Goal: Task Accomplishment & Management: Complete application form

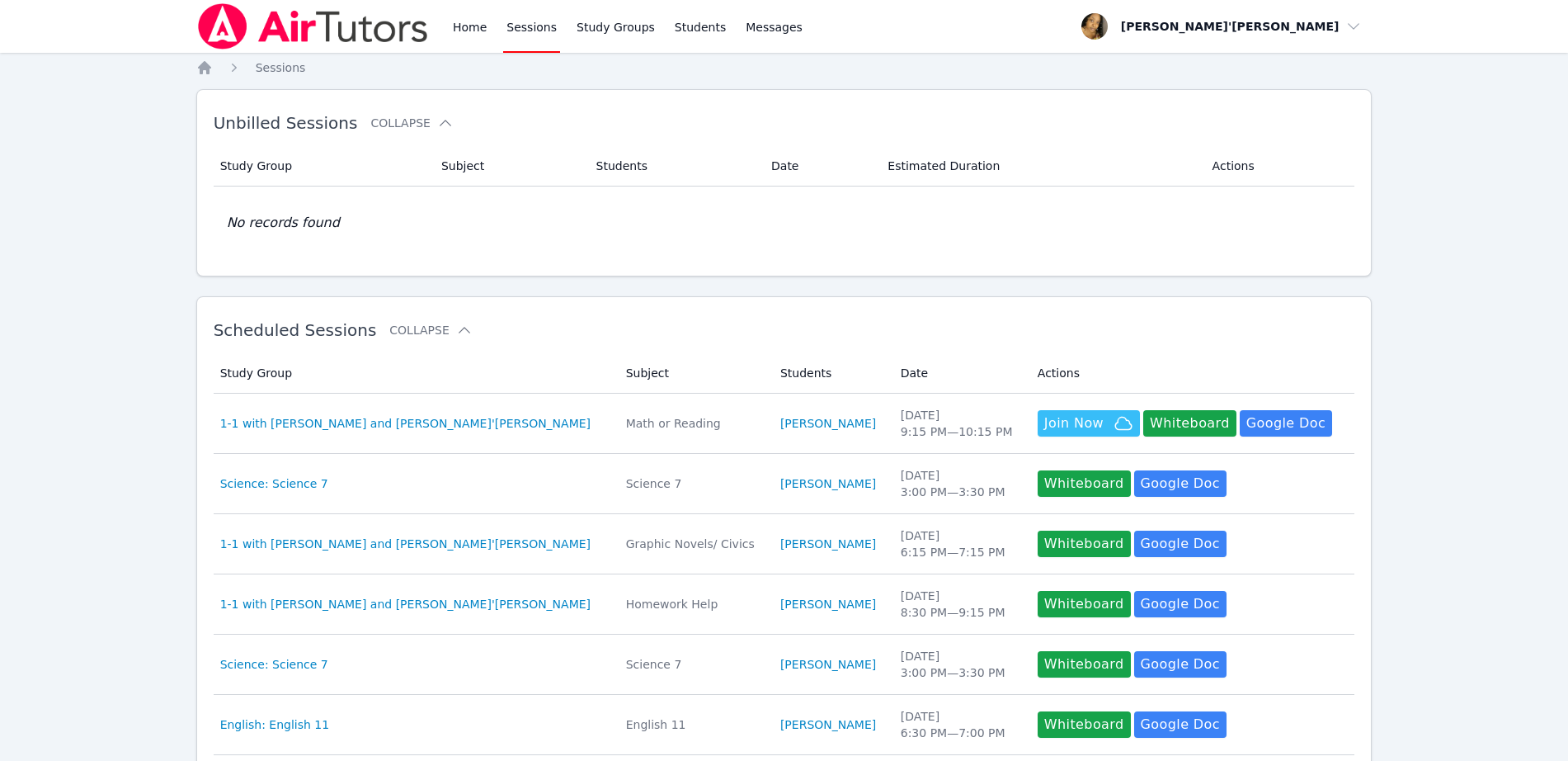
click at [542, 43] on link "Sessions" at bounding box center [531, 26] width 57 height 52
click at [522, 24] on link "Sessions" at bounding box center [531, 26] width 57 height 52
click at [453, 24] on link "Home" at bounding box center [470, 26] width 41 height 52
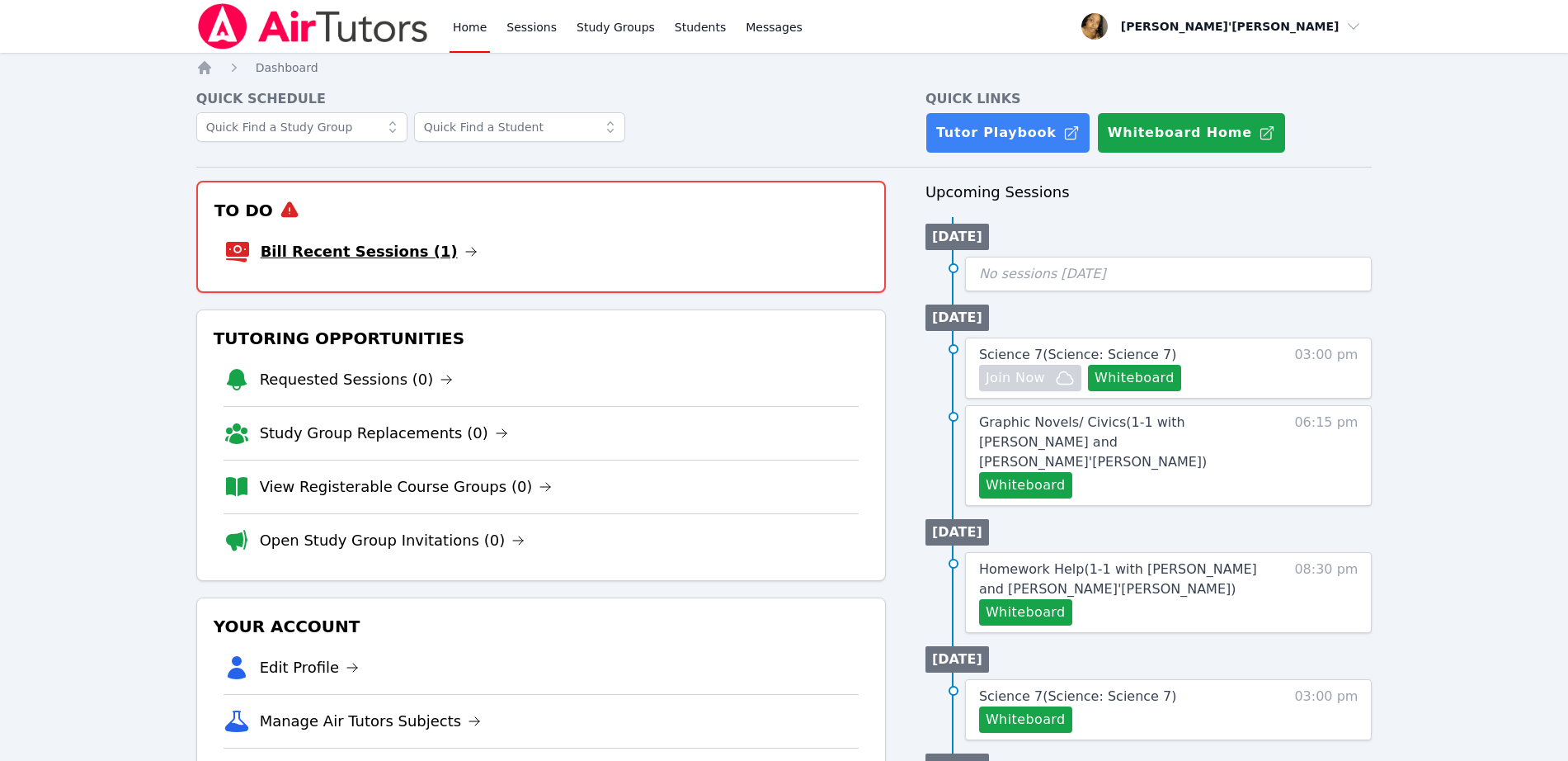
click at [310, 247] on link "Bill Recent Sessions (1)" at bounding box center [368, 252] width 217 height 23
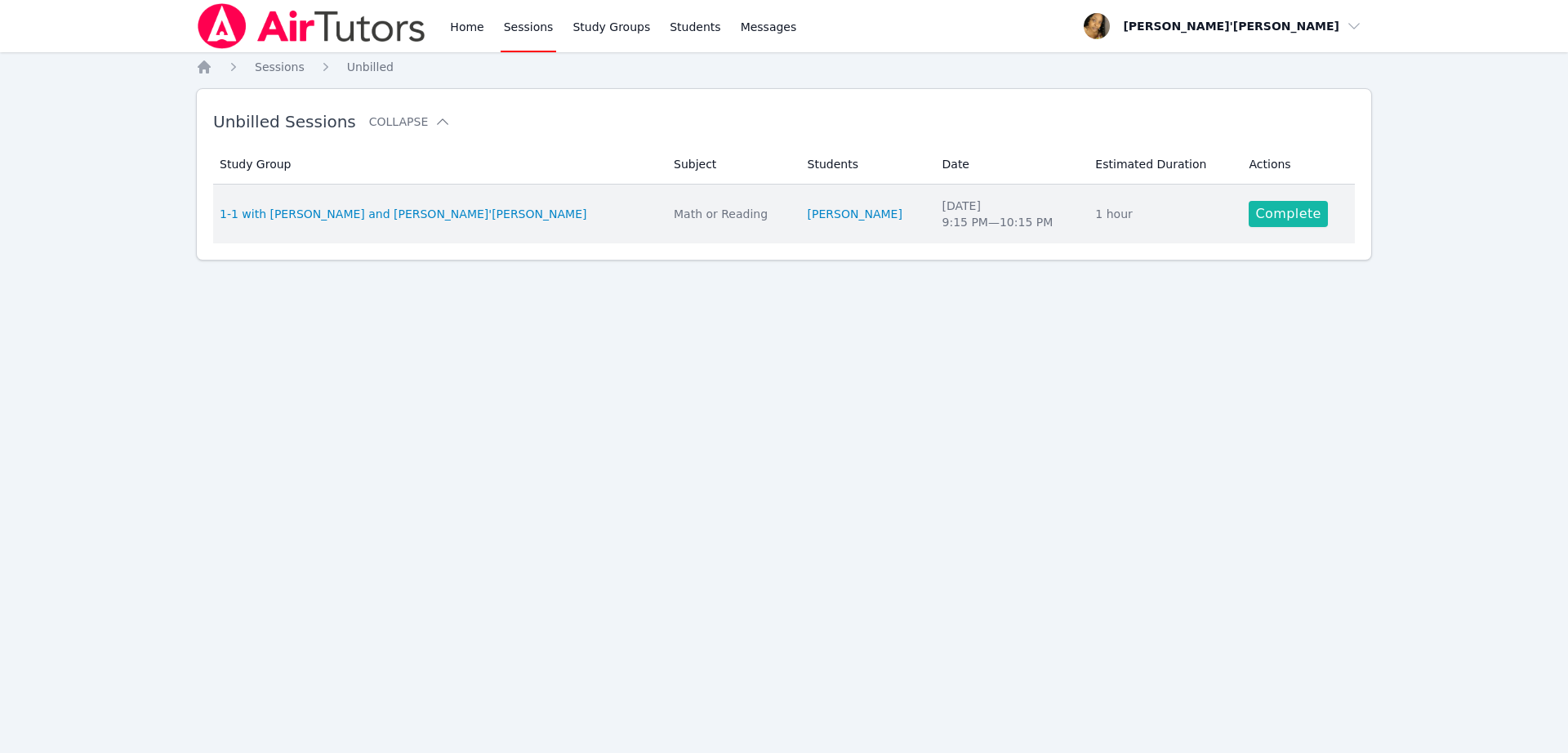
click at [1267, 216] on link "Complete" at bounding box center [1288, 213] width 79 height 26
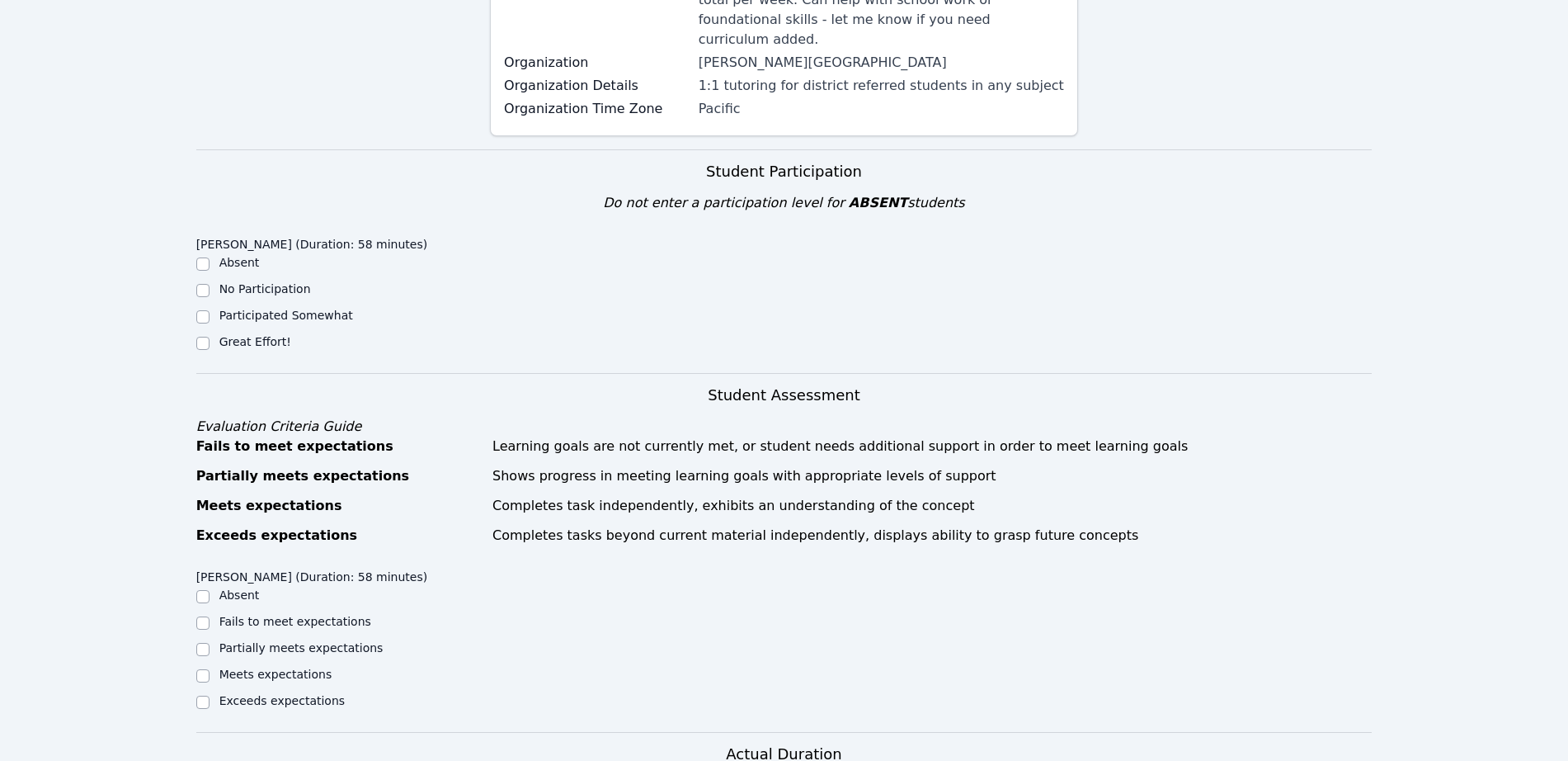
scroll to position [413, 0]
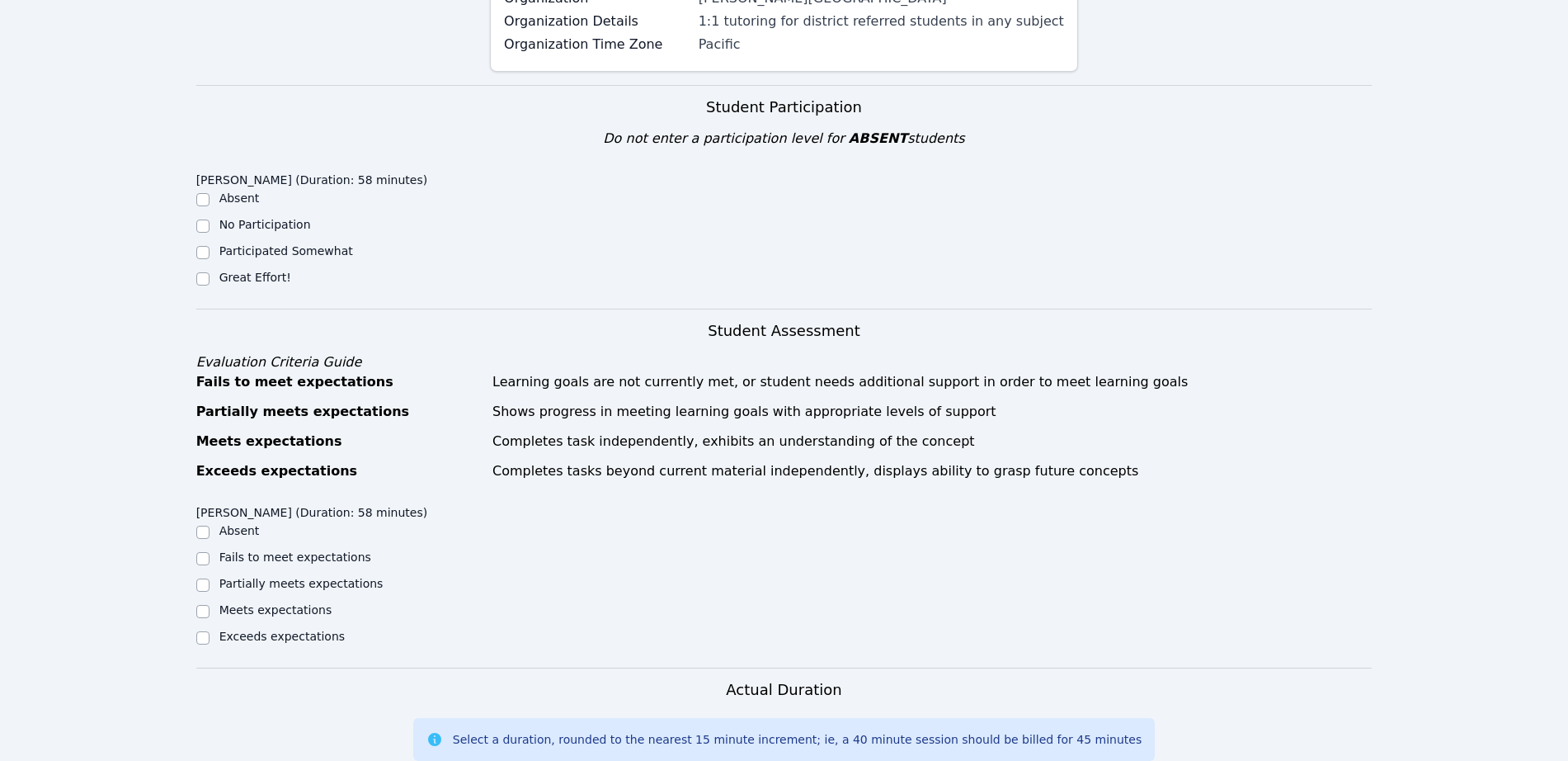
click at [255, 269] on div "Great Effort!" at bounding box center [256, 277] width 72 height 17
click at [200, 272] on input "Great Effort!" at bounding box center [203, 279] width 14 height 14
checkbox input "true"
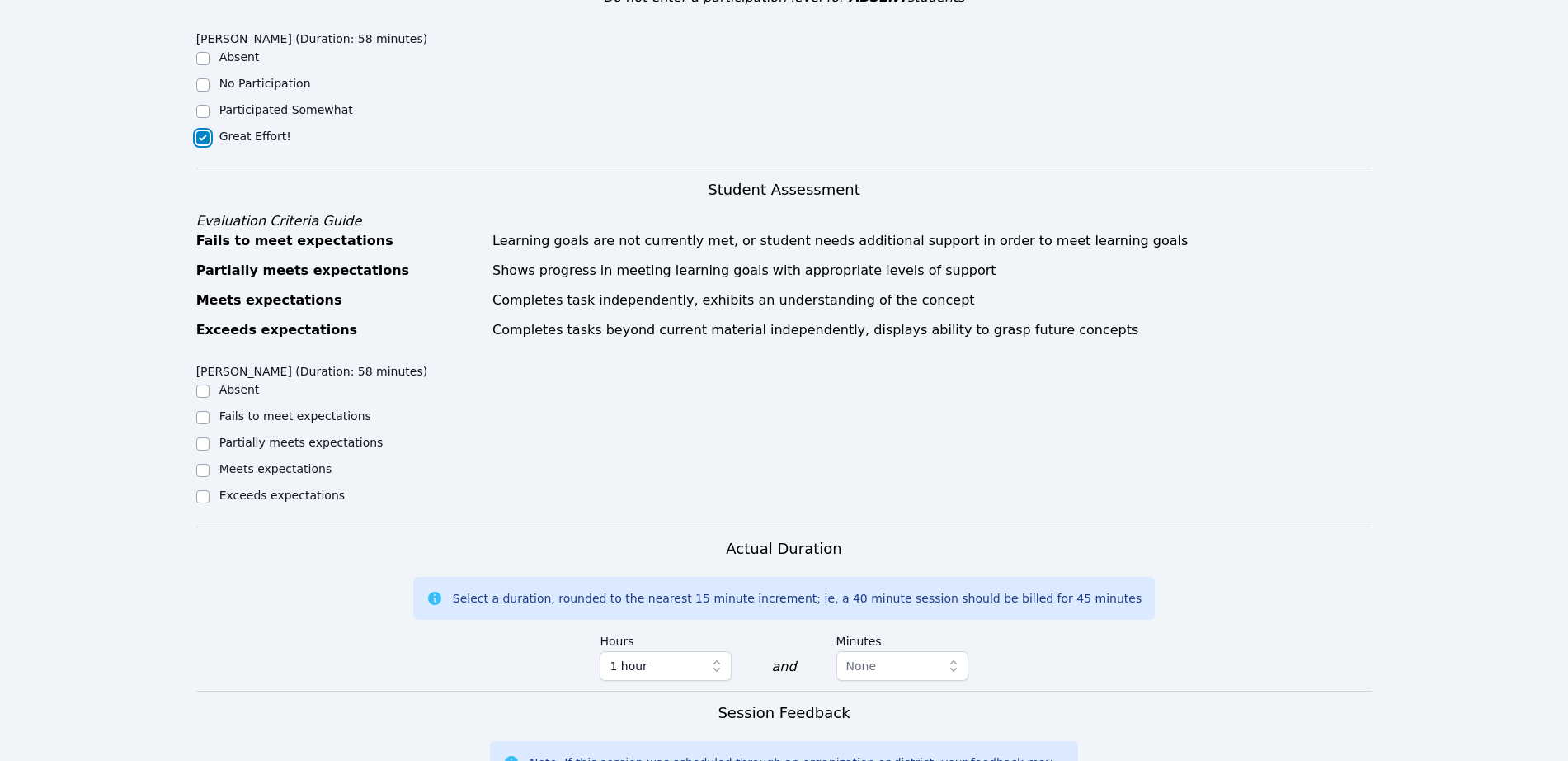
scroll to position [619, 0]
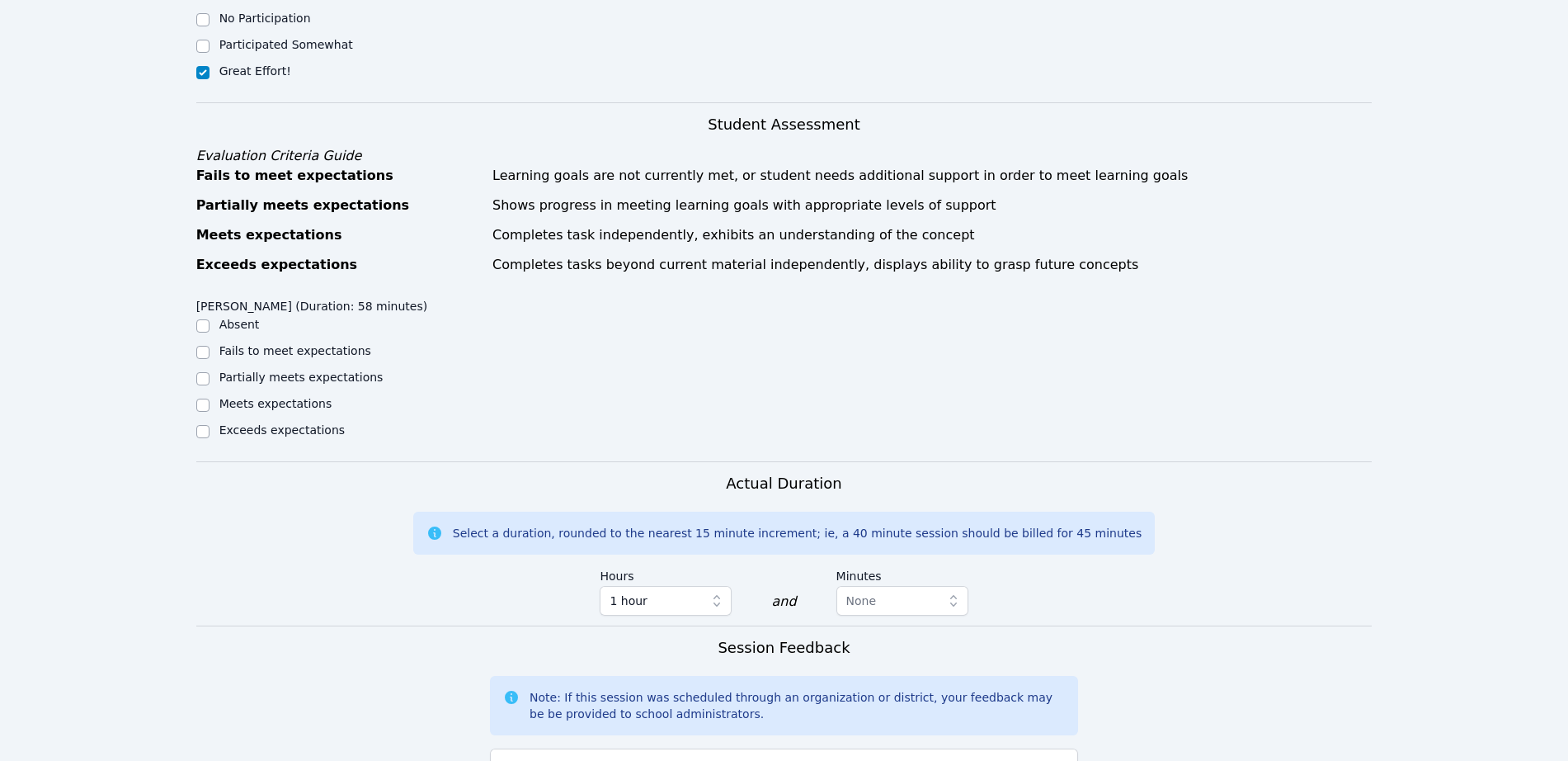
click at [286, 398] on label "Meets expectations" at bounding box center [276, 404] width 113 height 14
click at [210, 398] on input "Meets expectations" at bounding box center [203, 405] width 14 height 14
checkbox input "true"
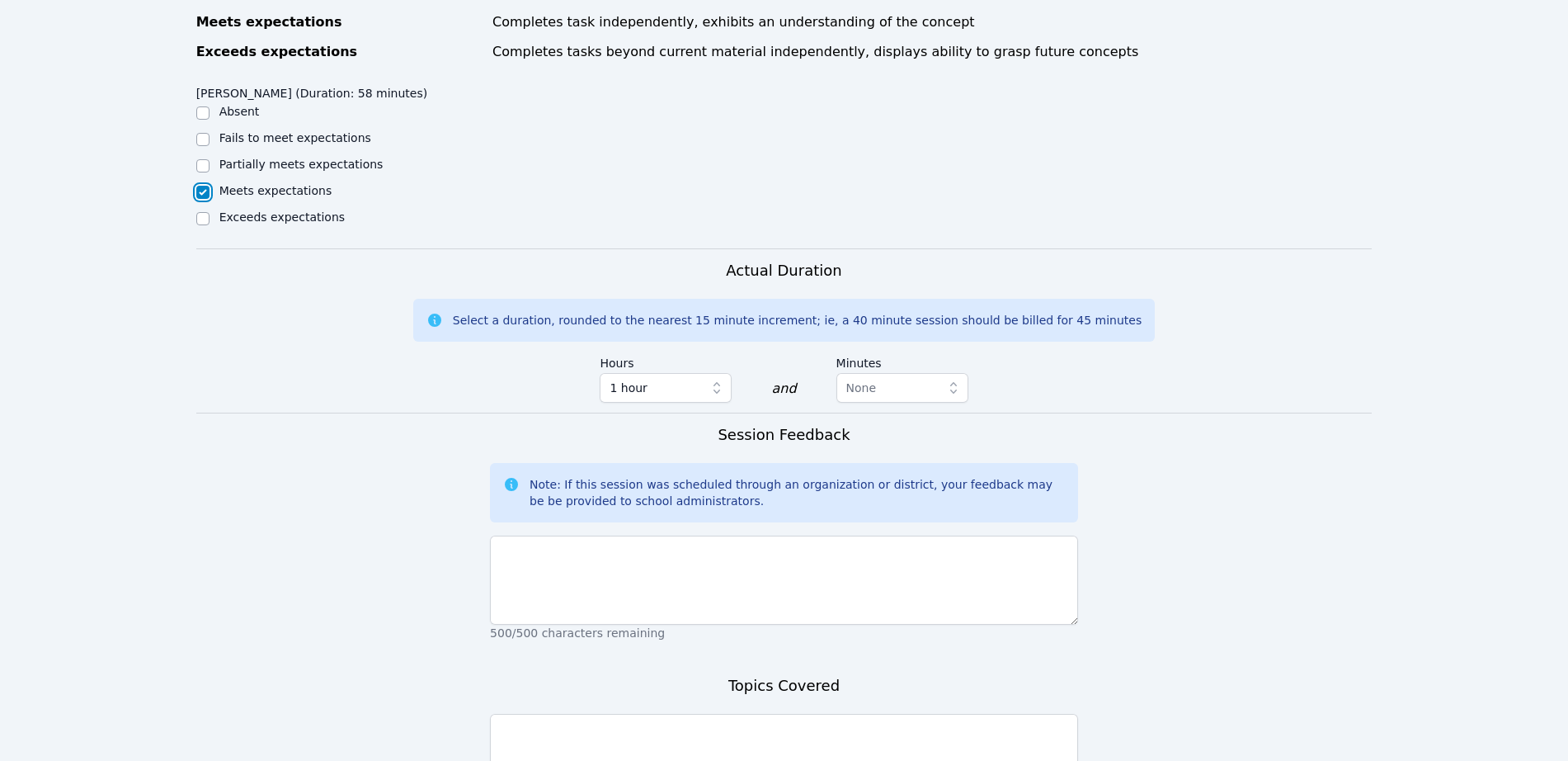
scroll to position [928, 0]
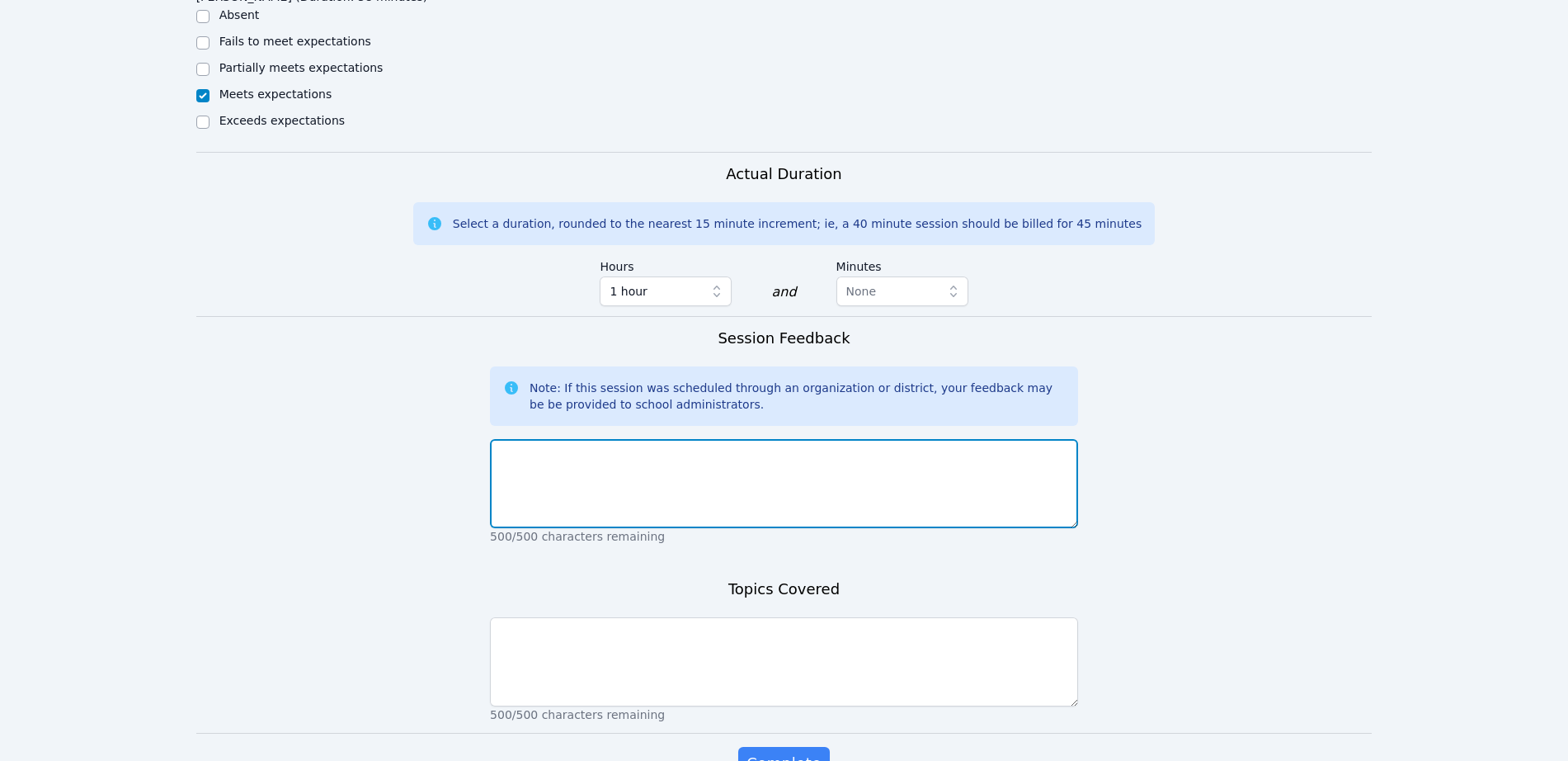
click at [646, 455] on textarea at bounding box center [784, 484] width 589 height 89
type textarea "[PERSON_NAME] did well in our session. He did a great job with his activities."
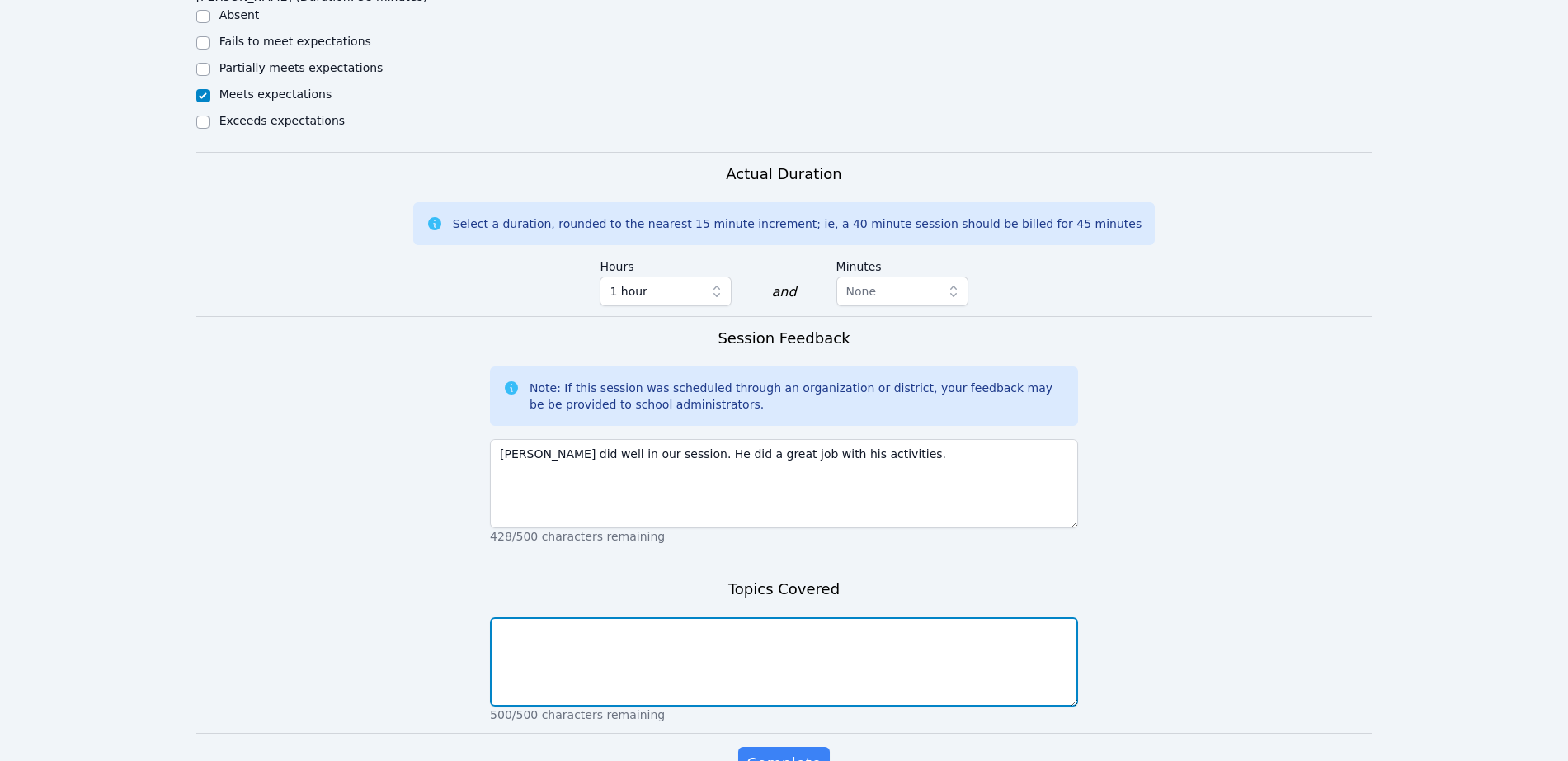
click at [648, 622] on textarea at bounding box center [784, 662] width 589 height 89
type textarea "Reviewing verbs, nouns, and adjectives."
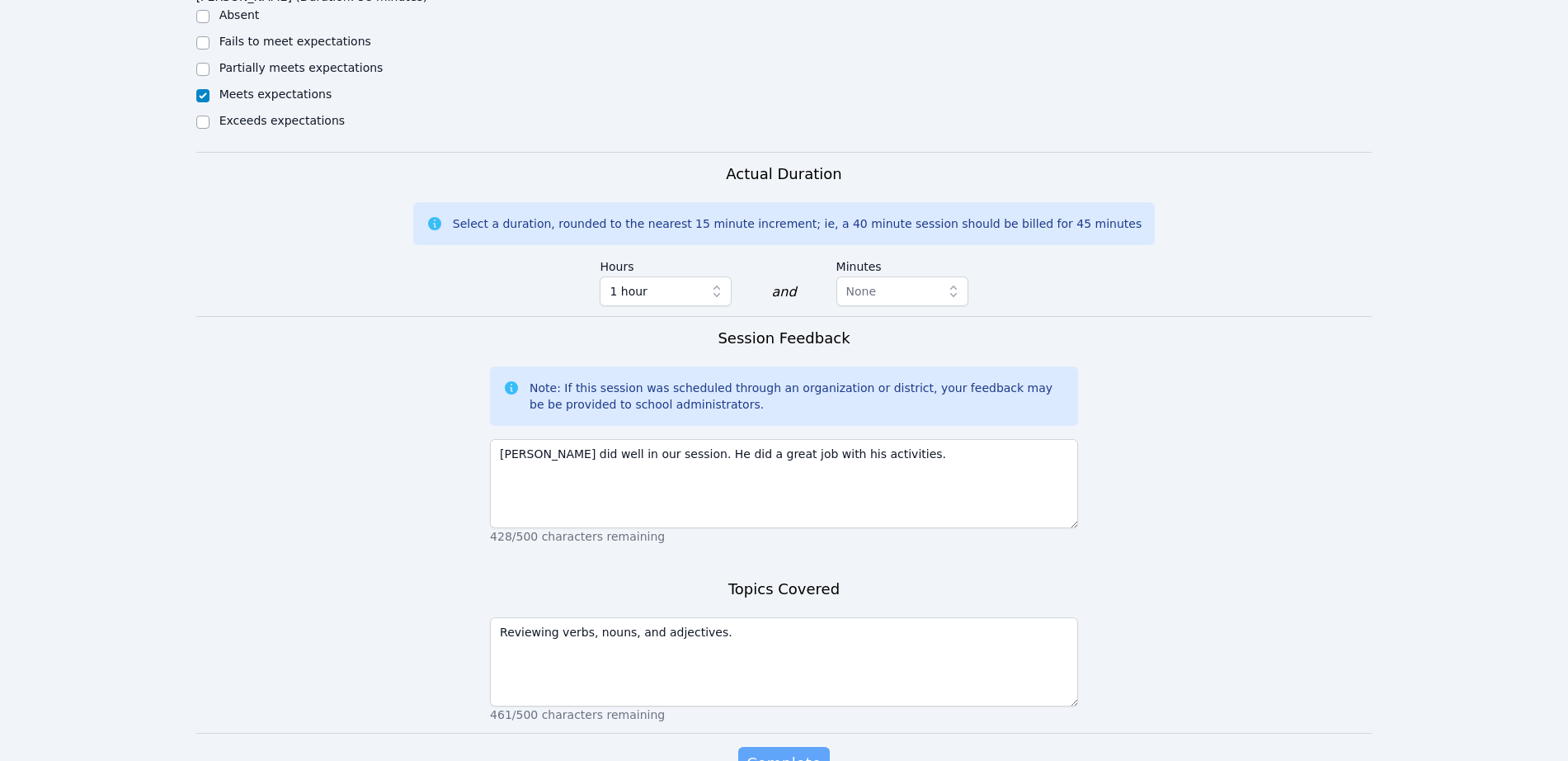
click at [767, 752] on span "Complete" at bounding box center [784, 764] width 74 height 23
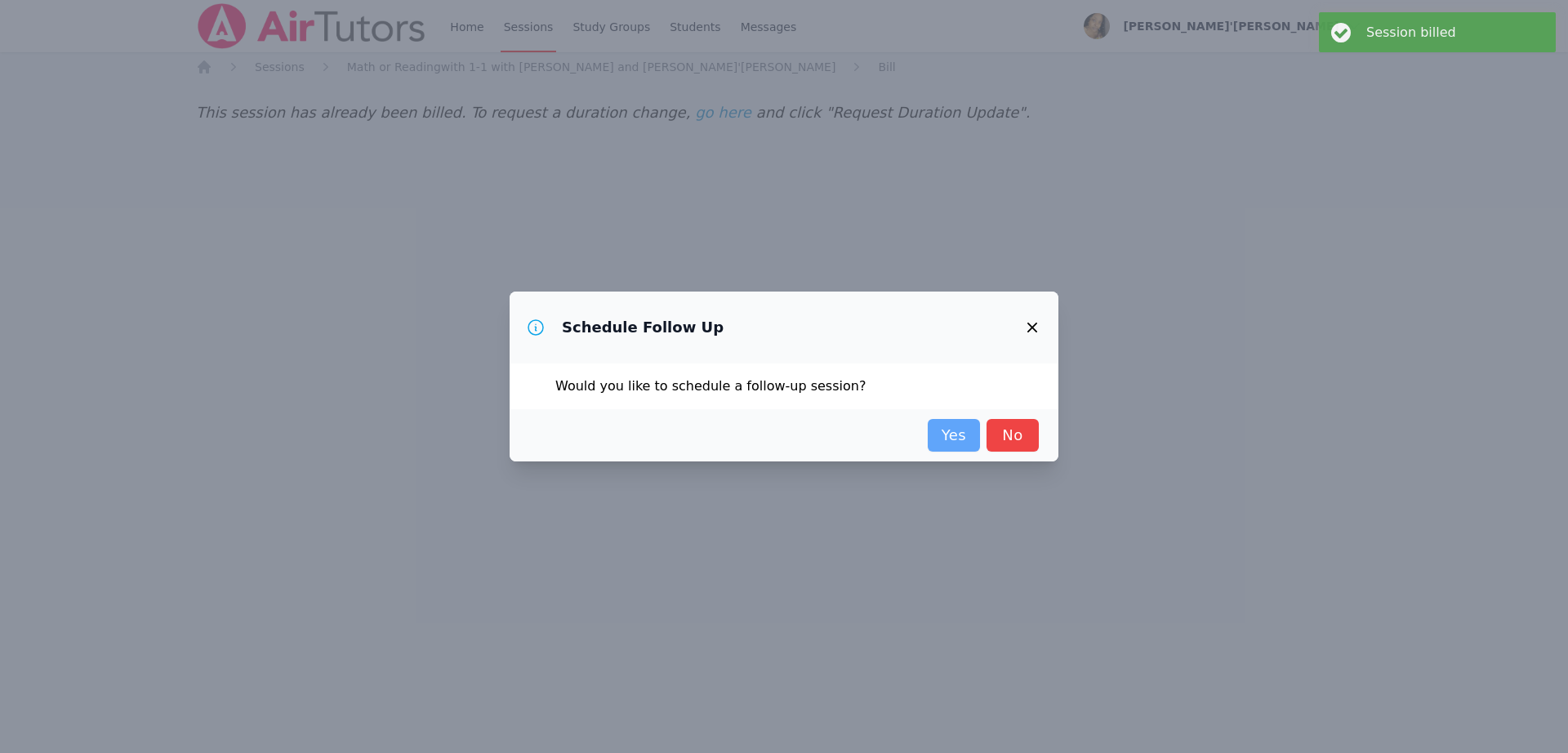
click at [952, 424] on link "Yes" at bounding box center [954, 436] width 52 height 33
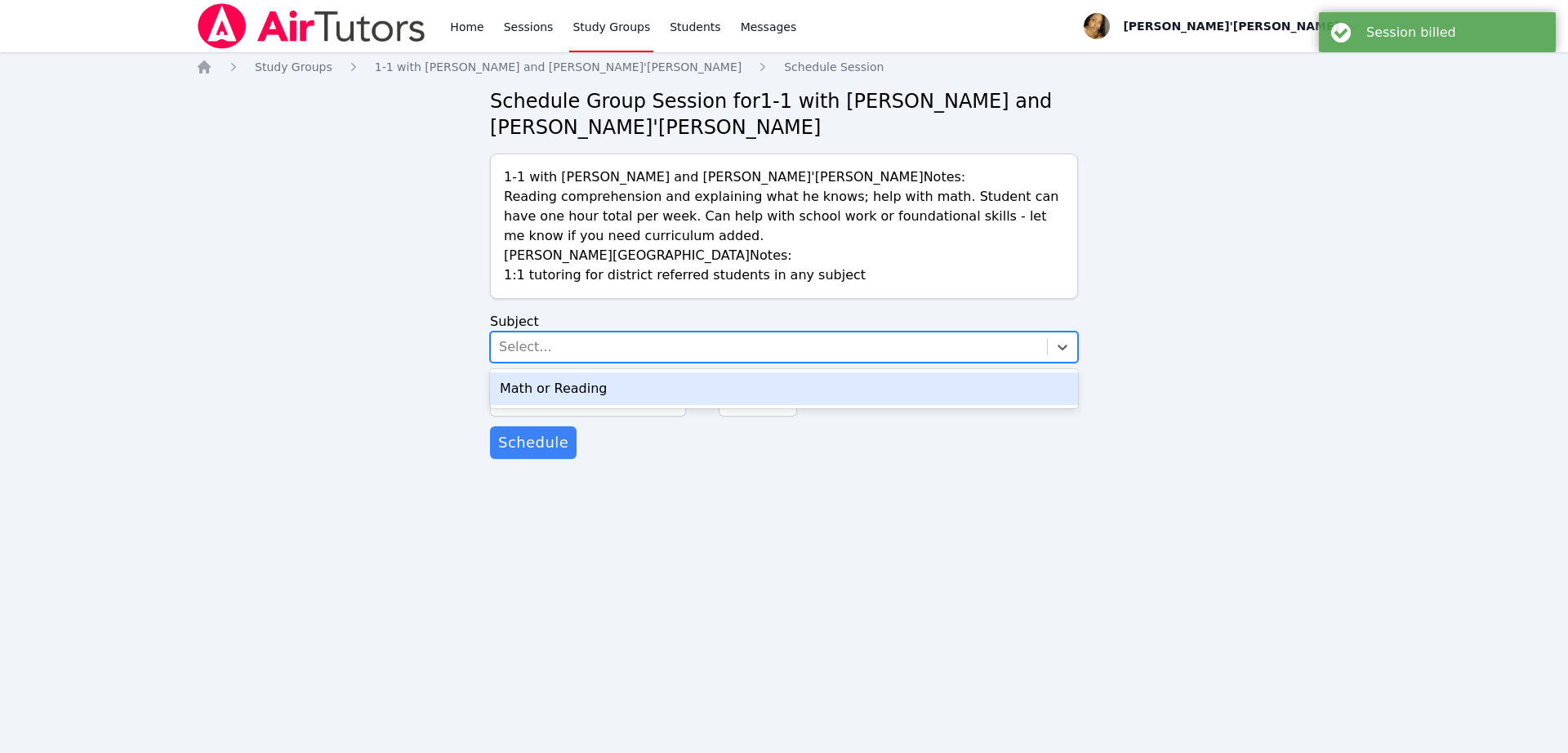
click at [667, 355] on div "Select..." at bounding box center [768, 347] width 556 height 30
click at [648, 392] on div "Math or Reading" at bounding box center [784, 389] width 587 height 33
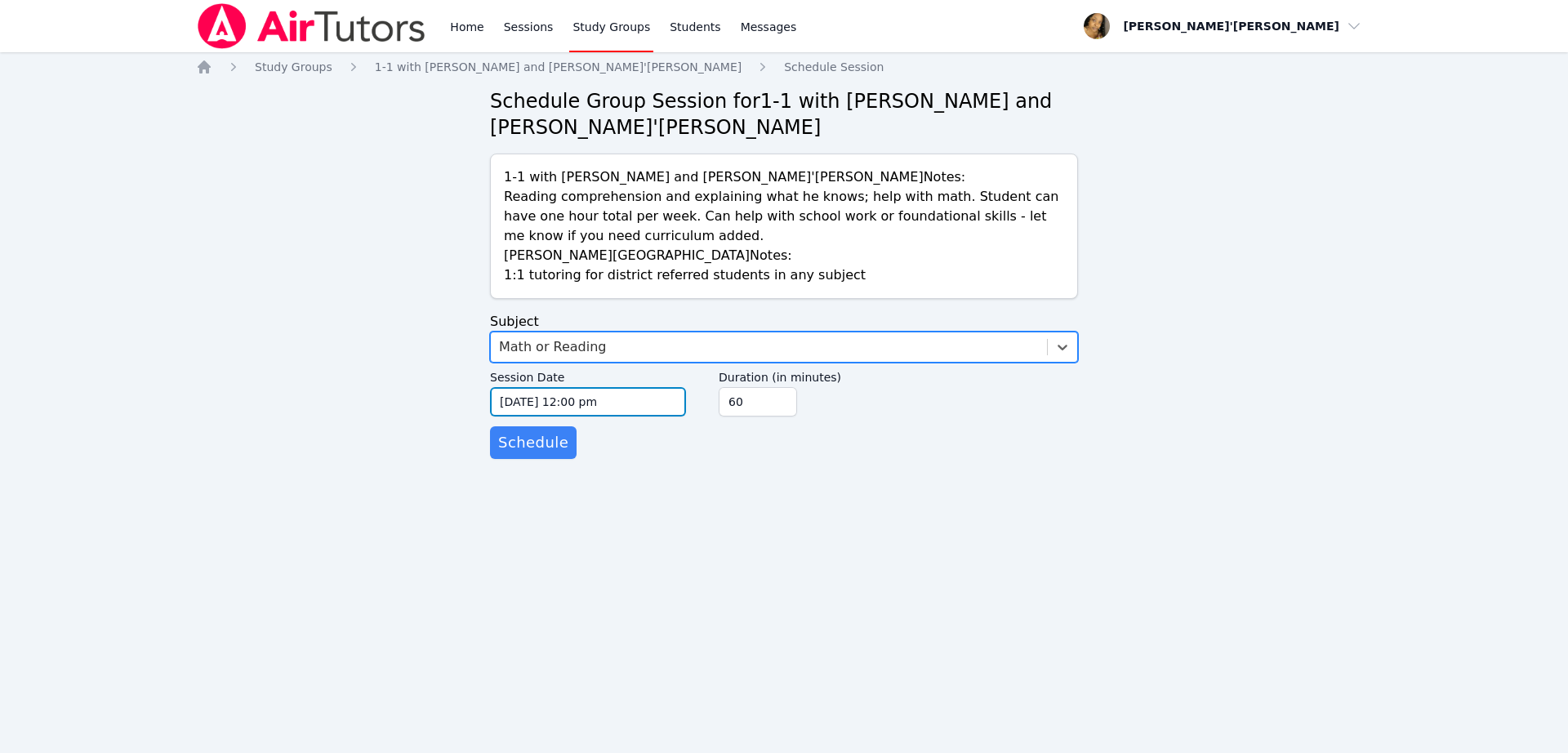
click at [592, 404] on input "[DATE] 12:00 pm" at bounding box center [588, 402] width 196 height 30
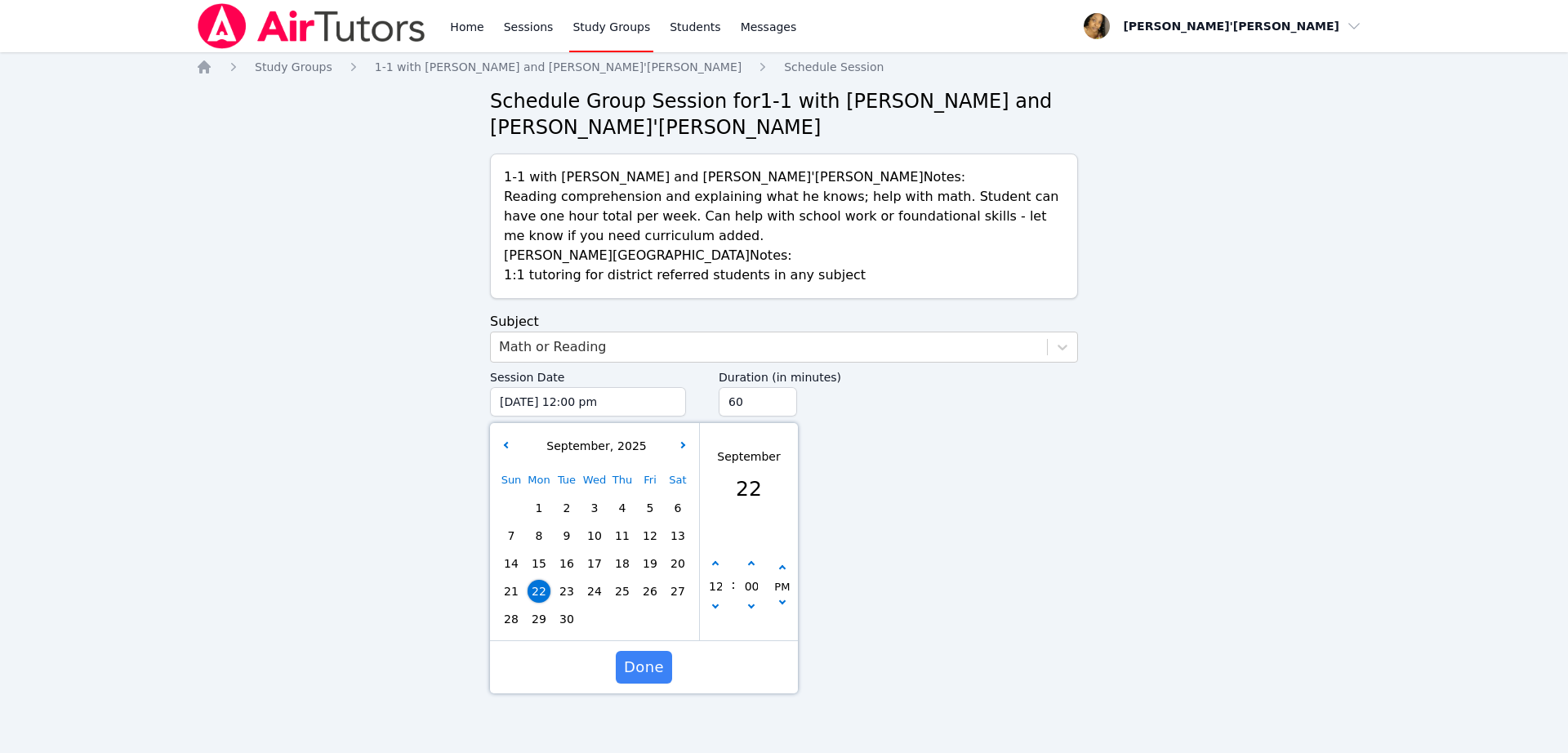
click at [707, 563] on div "12" at bounding box center [715, 586] width 31 height 61
click at [711, 561] on button "button" at bounding box center [714, 564] width 16 height 16
type input "[DATE] 01:00 pm"
type input "01"
click at [711, 561] on button "button" at bounding box center [714, 564] width 16 height 16
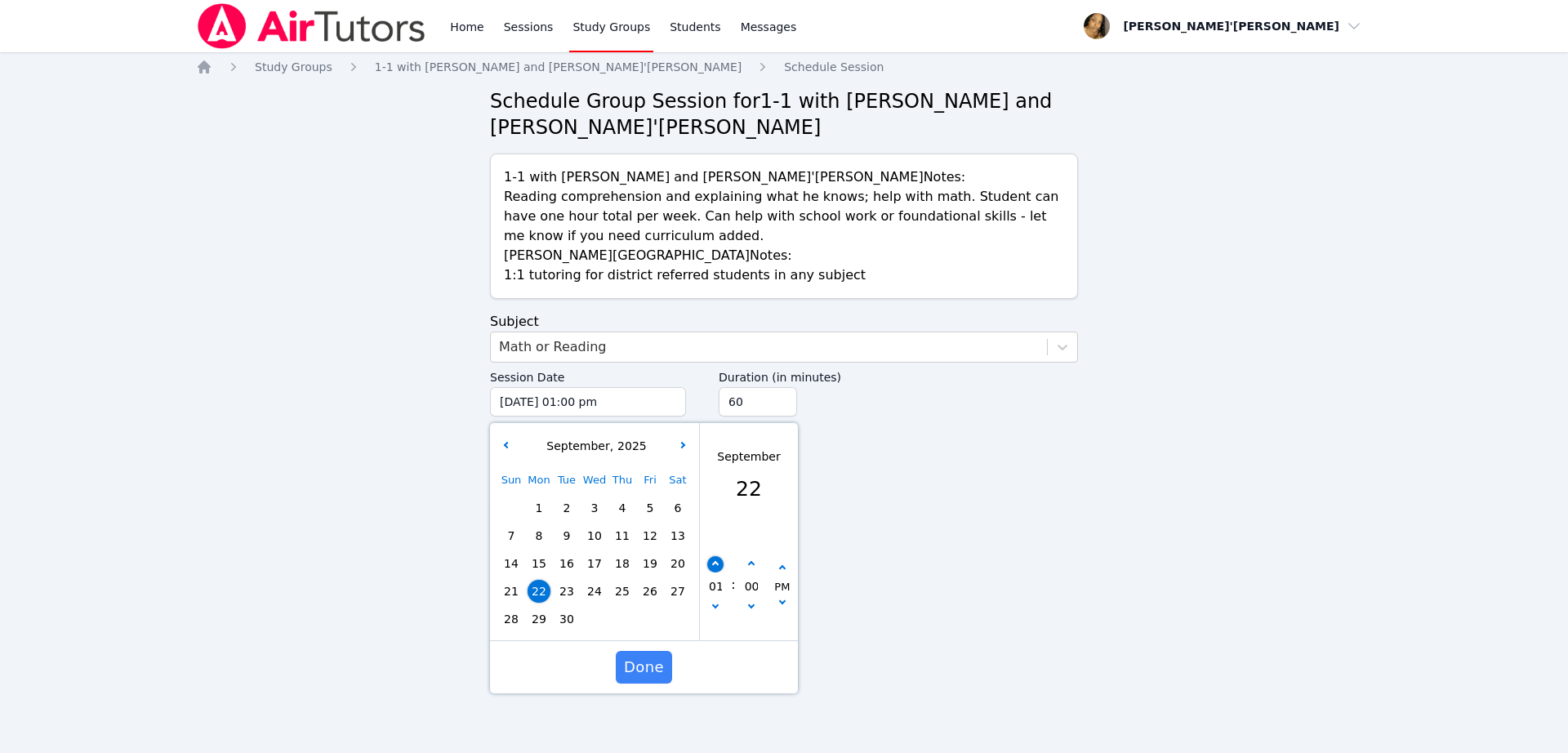
type input "[DATE] 02:00 pm"
type input "02"
click at [709, 560] on button "button" at bounding box center [714, 564] width 16 height 16
type input "[DATE] 03:00 pm"
type input "03"
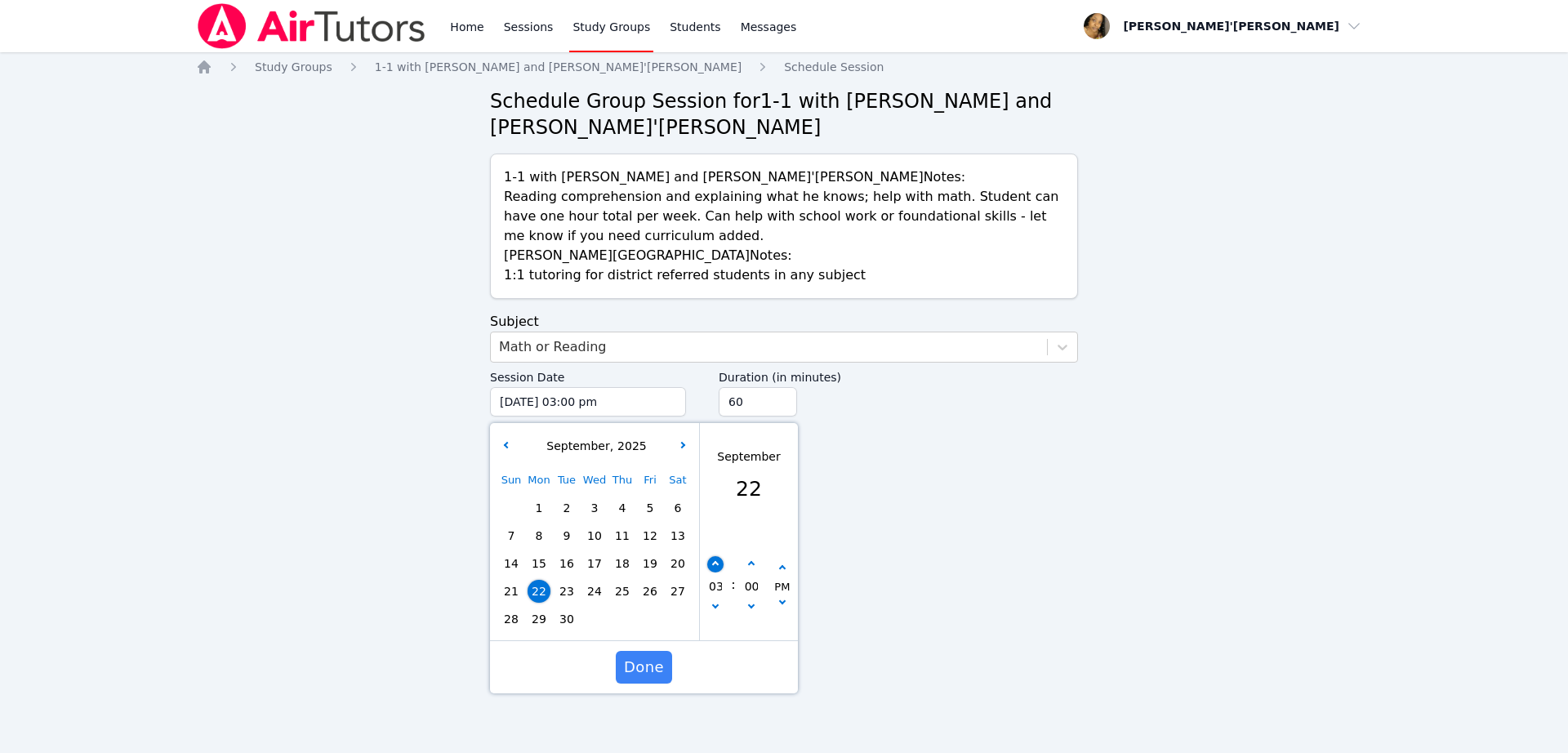
click at [709, 560] on button "button" at bounding box center [714, 564] width 16 height 16
type input "[DATE] 04:00 pm"
type input "04"
click at [709, 560] on button "button" at bounding box center [714, 564] width 16 height 16
type input "[DATE] 05:00 pm"
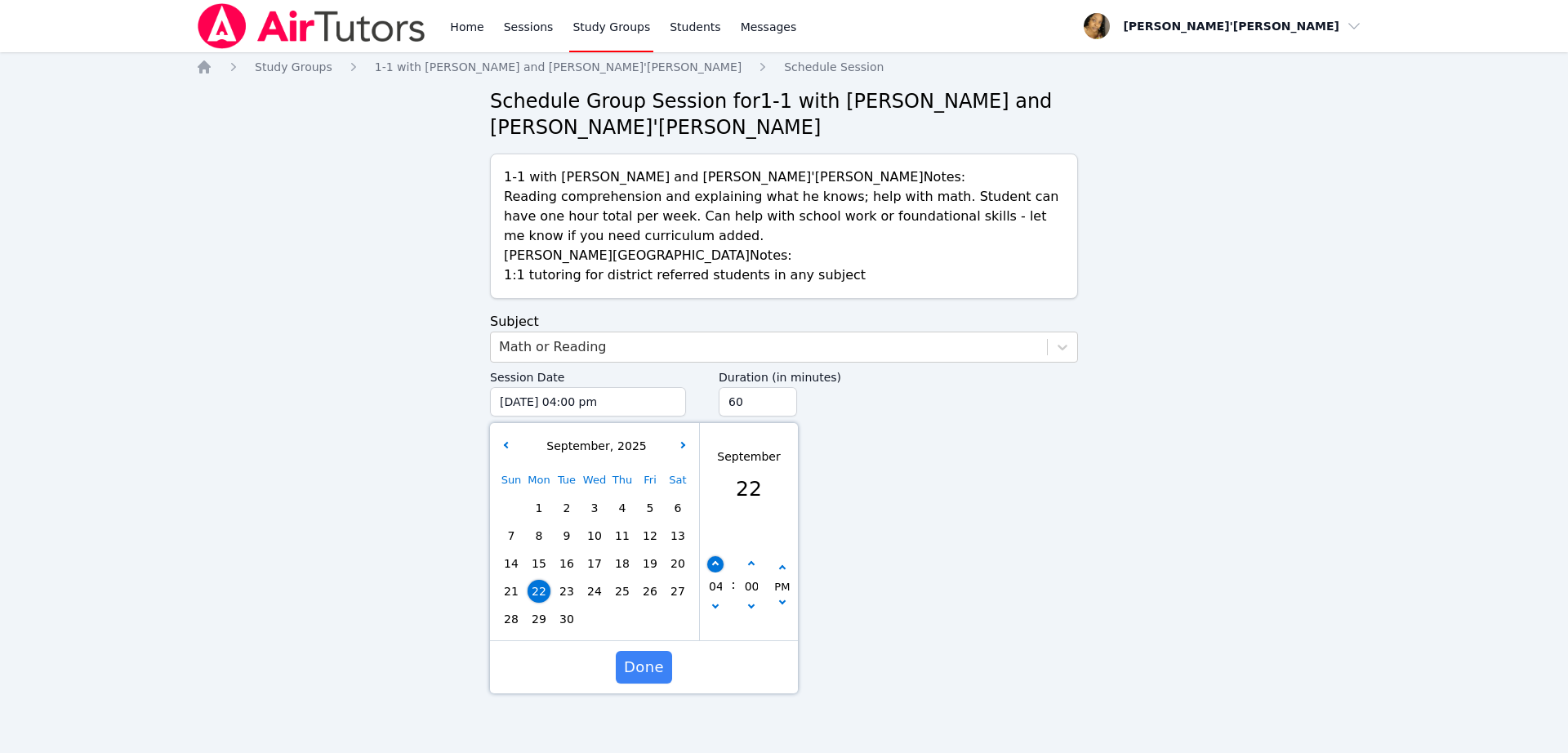
type input "05"
click at [709, 560] on button "button" at bounding box center [714, 564] width 16 height 16
type input "[DATE] 06:00 pm"
type input "06"
click at [709, 560] on button "button" at bounding box center [714, 564] width 16 height 16
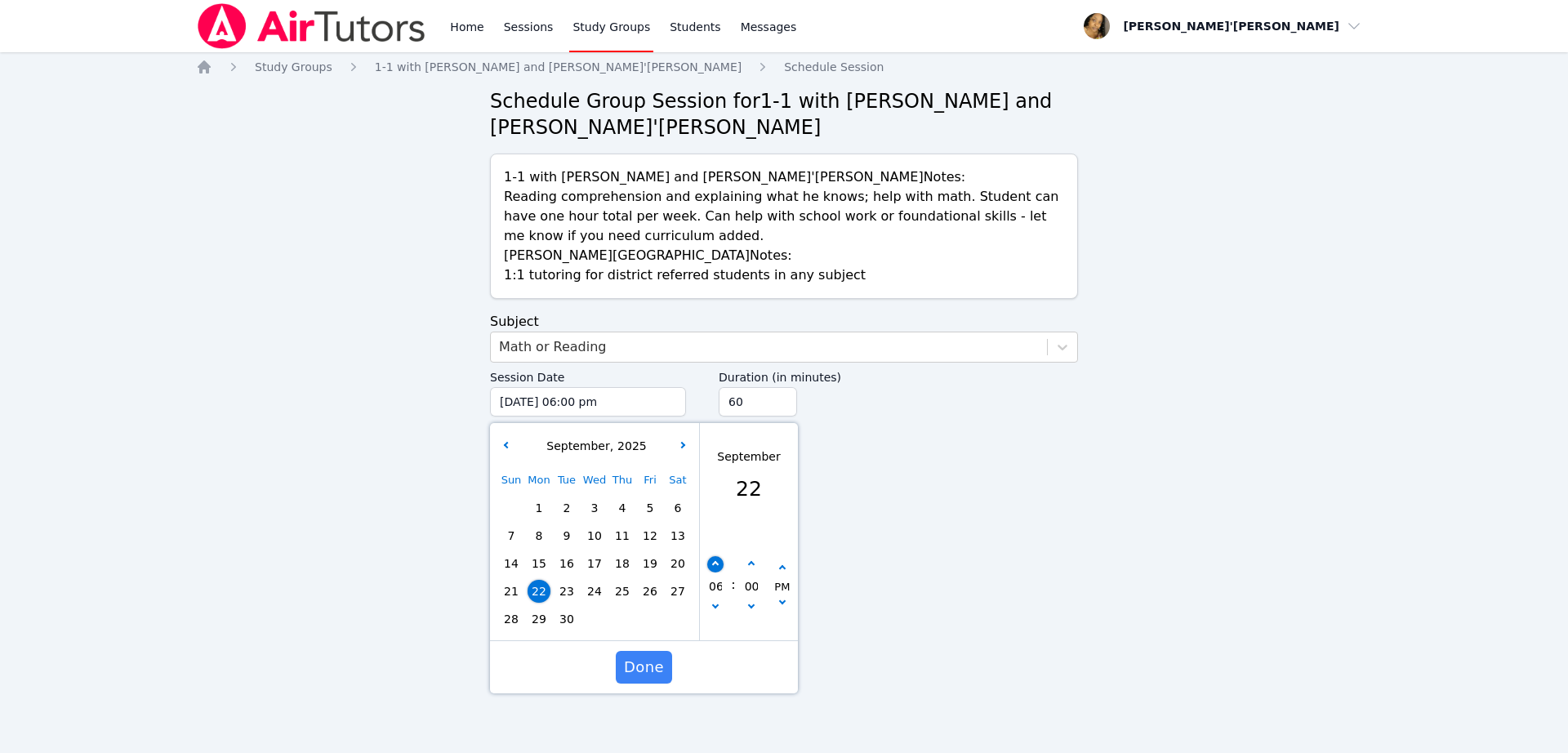
type input "[DATE] 07:00 pm"
type input "07"
click at [709, 560] on button "button" at bounding box center [714, 564] width 16 height 16
type input "[DATE] 08:00 pm"
type input "08"
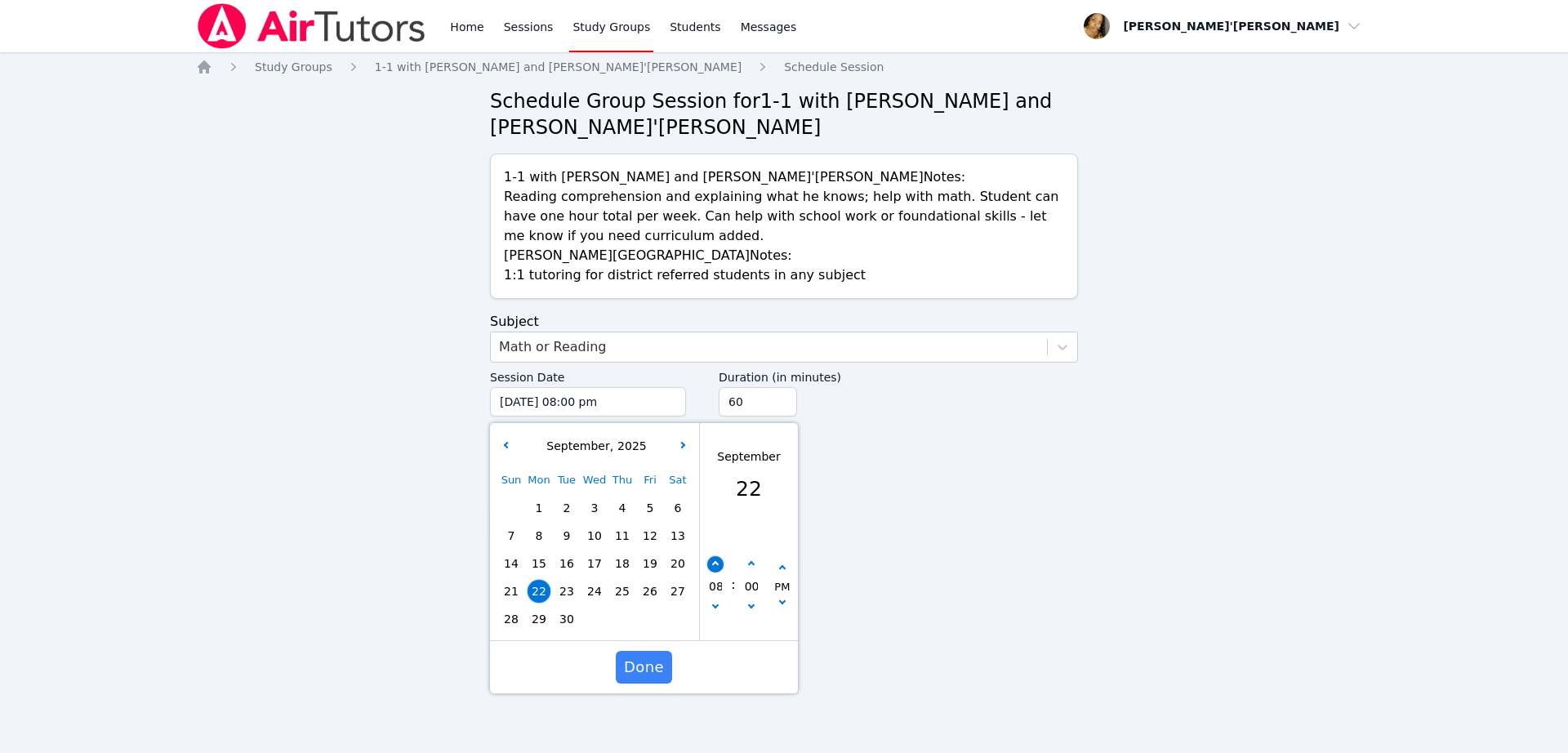
click at [709, 560] on button "button" at bounding box center [714, 564] width 16 height 16
type input "[DATE] 09:00 pm"
type input "09"
click at [745, 565] on button "button" at bounding box center [751, 564] width 16 height 16
type input "[DATE] 09:05 pm"
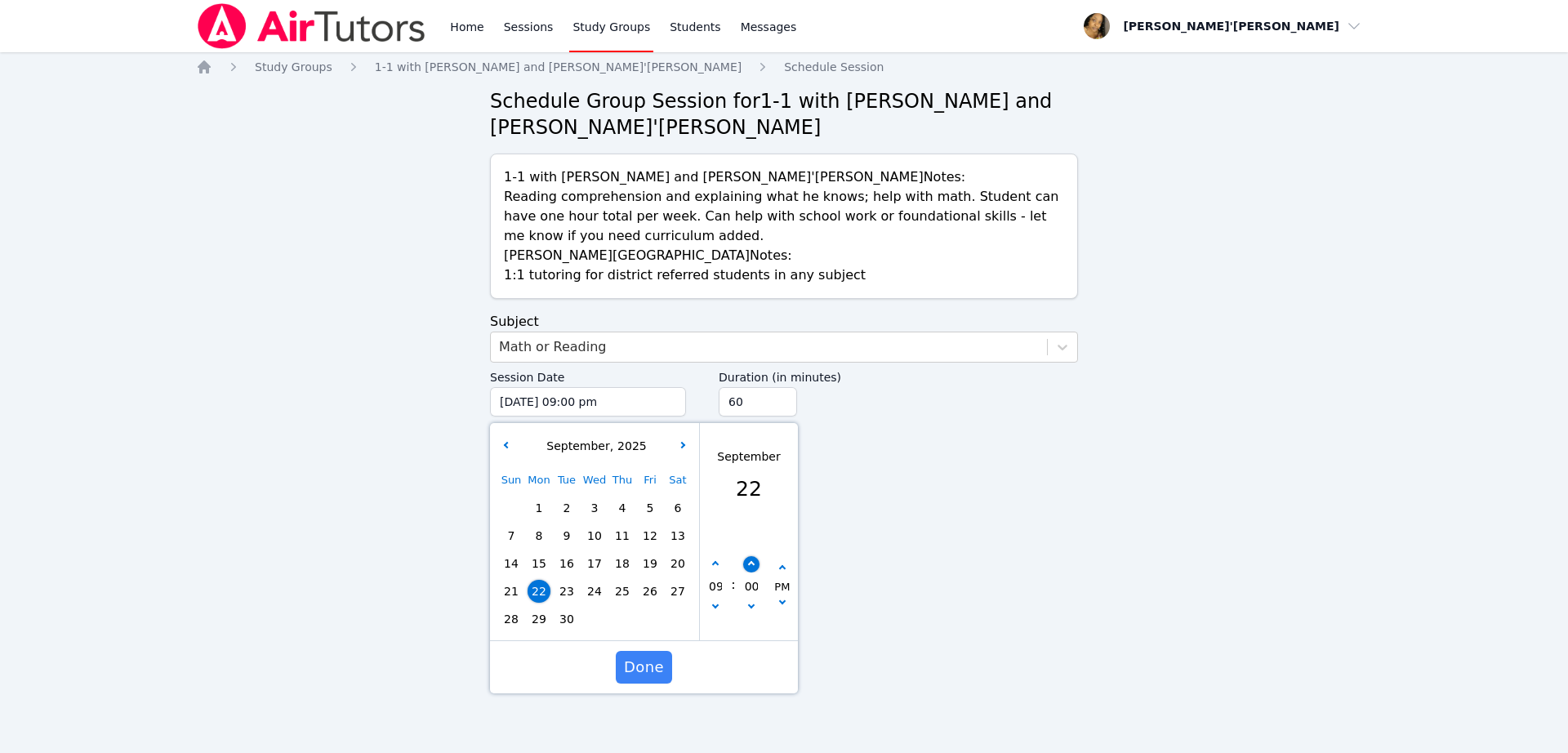
type input "05"
click at [745, 565] on button "button" at bounding box center [751, 564] width 16 height 16
type input "[DATE] 09:10 pm"
type input "10"
click at [745, 565] on button "button" at bounding box center [751, 564] width 16 height 16
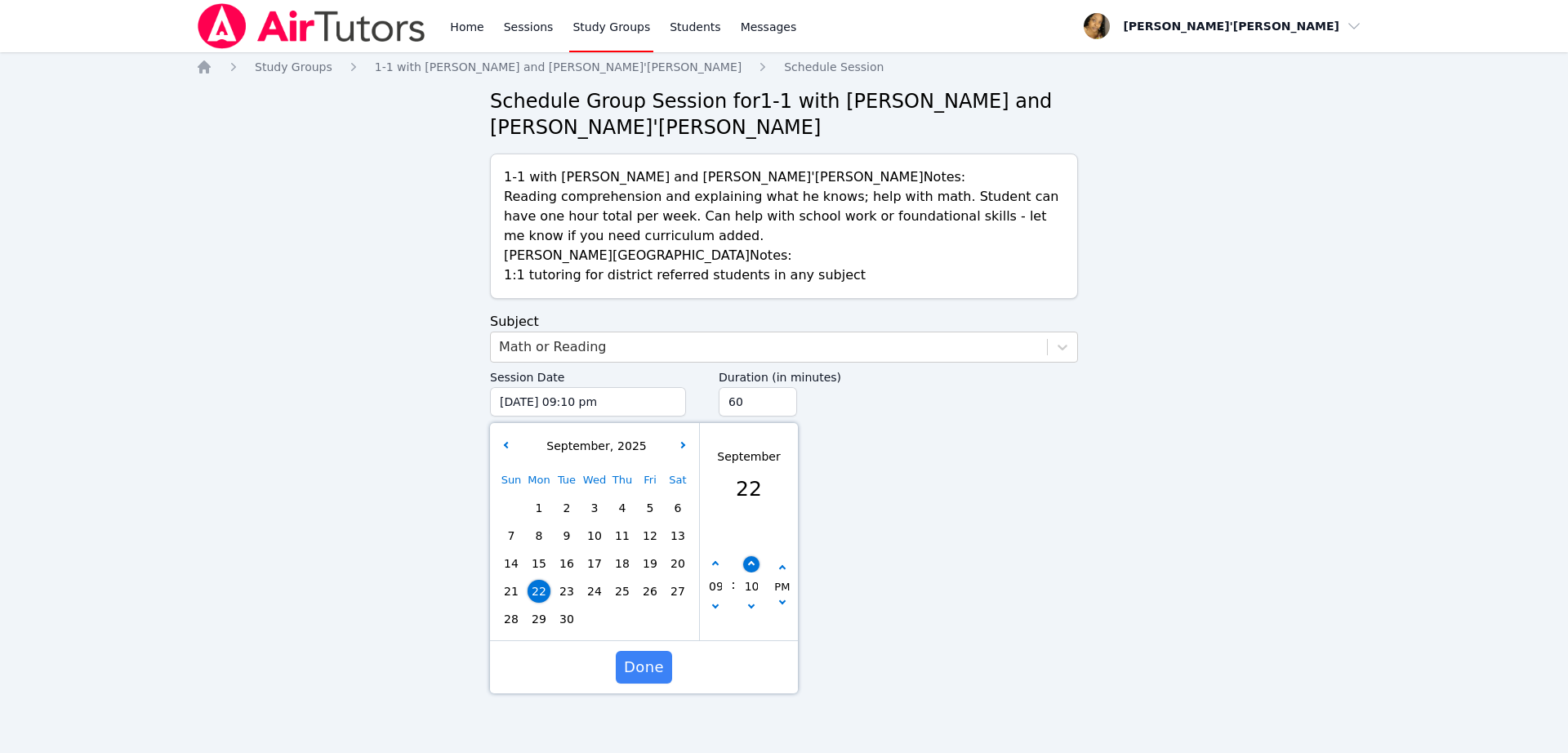
type input "[DATE] 09:15 pm"
type input "15"
click at [638, 675] on span "Done" at bounding box center [644, 667] width 40 height 23
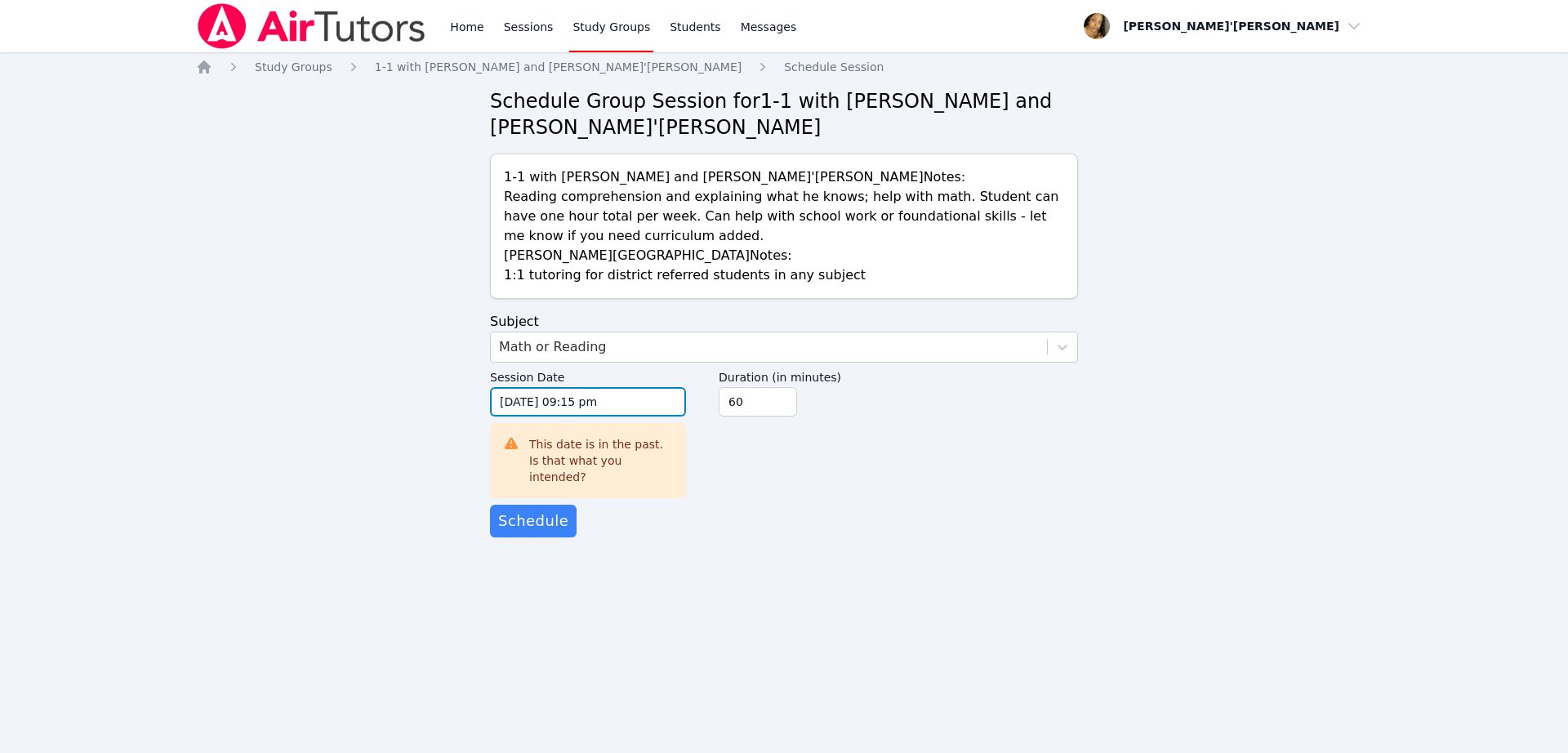
click at [513, 404] on input "[DATE] 09:15 pm" at bounding box center [588, 402] width 196 height 30
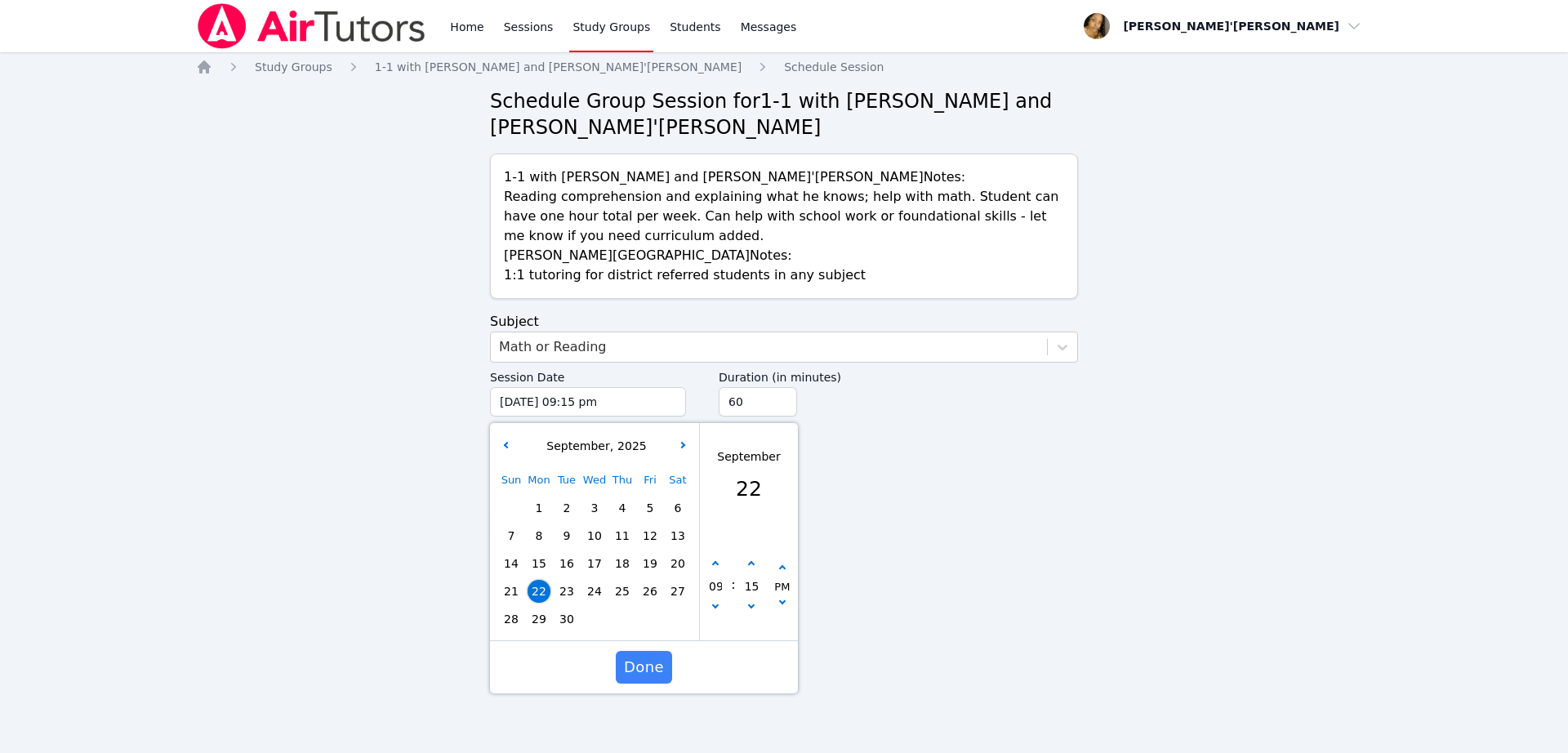
click at [545, 610] on span "29" at bounding box center [539, 619] width 23 height 23
type input "[DATE] 09:15 pm"
click at [653, 666] on span "Done" at bounding box center [644, 667] width 40 height 23
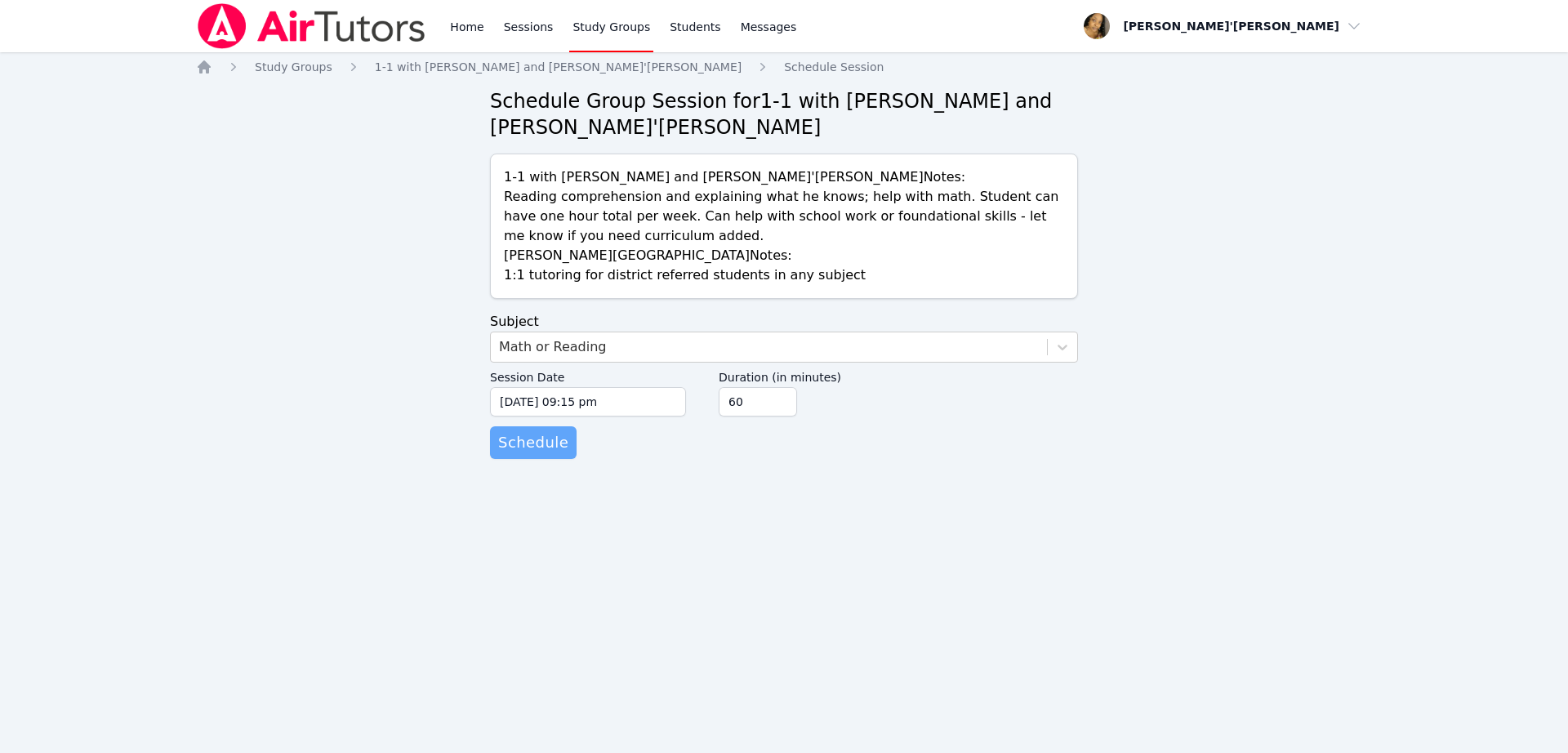
click at [522, 442] on span "Schedule" at bounding box center [533, 442] width 70 height 23
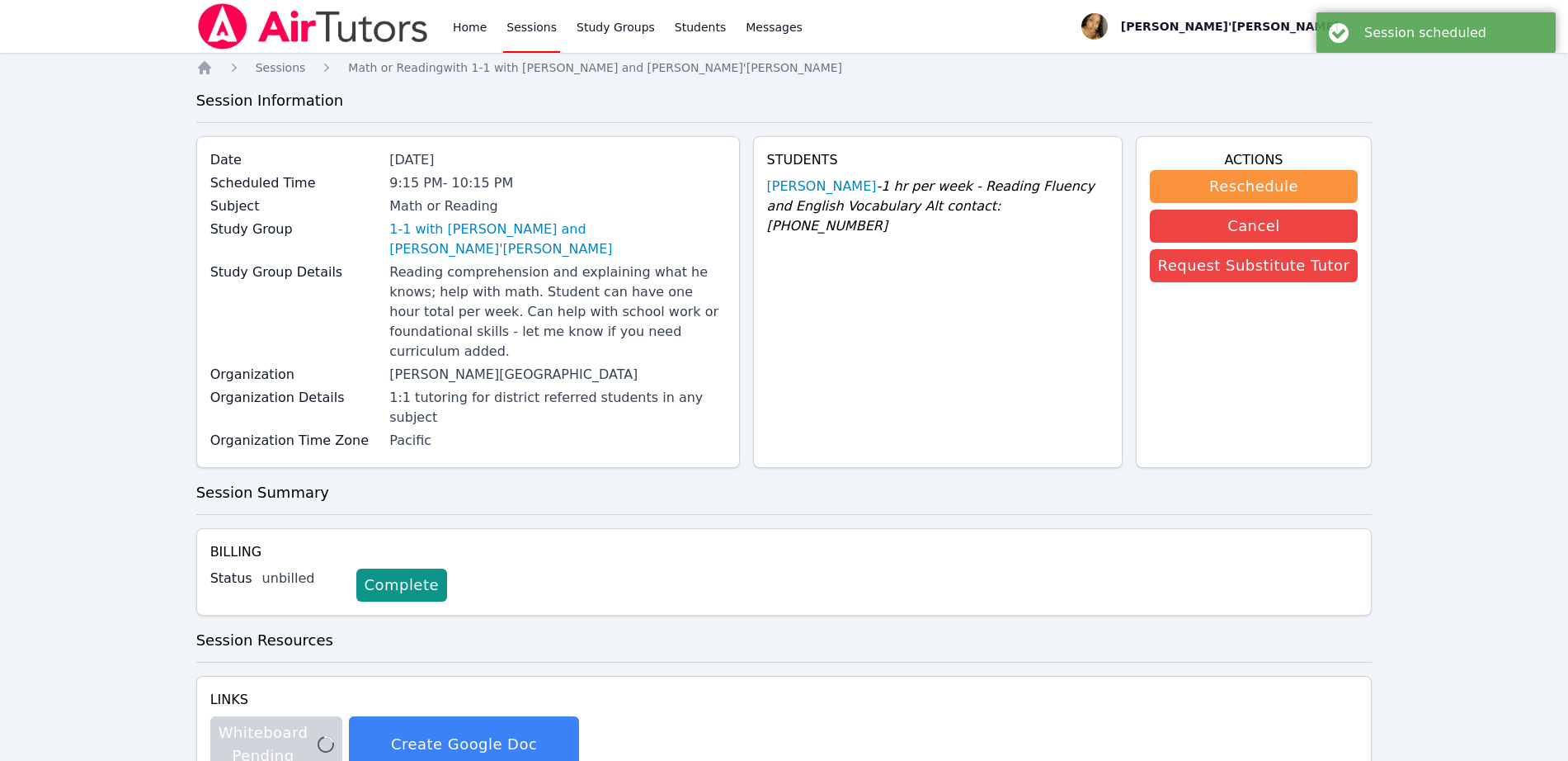
click at [518, 29] on link "Sessions" at bounding box center [531, 26] width 57 height 52
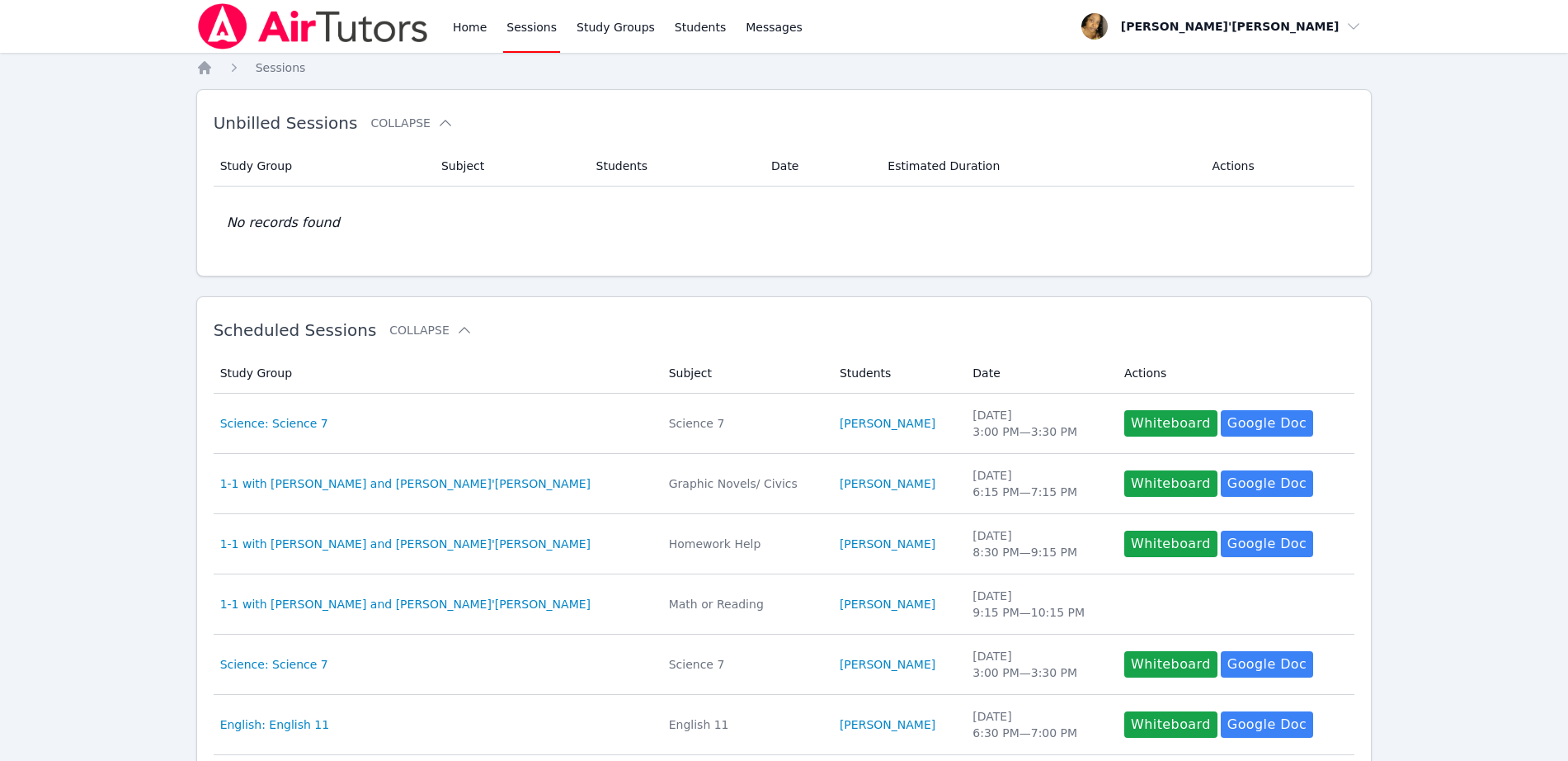
click at [46, 408] on div "Home Sessions Study Groups Students Messages Open user menu [PERSON_NAME]'[PERS…" at bounding box center [784, 583] width 1568 height 1166
